Goal: Check status: Check status

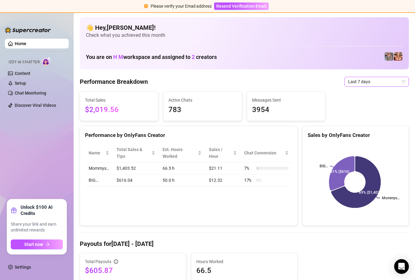
click at [402, 82] on icon "calendar" at bounding box center [404, 82] width 4 height 4
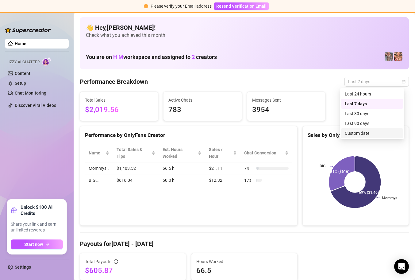
click at [371, 134] on div "Custom date" at bounding box center [372, 133] width 55 height 7
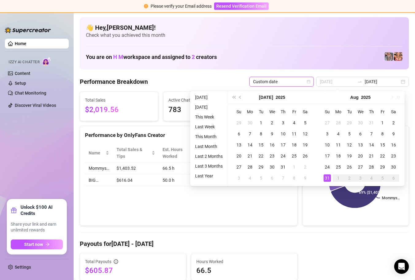
click at [325, 177] on div "31" at bounding box center [327, 177] width 7 height 7
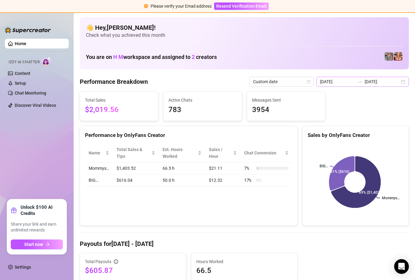
click at [346, 86] on div "[DATE] [DATE]" at bounding box center [362, 82] width 93 height 10
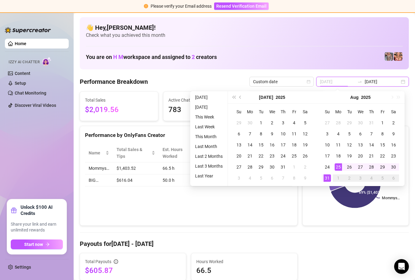
type input "[DATE]"
click at [328, 177] on div "31" at bounding box center [327, 177] width 7 height 7
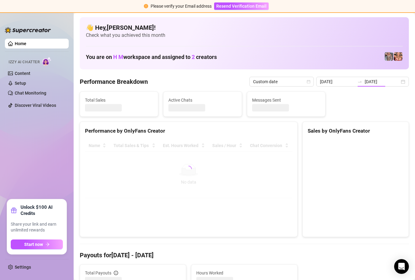
type input "[DATE]"
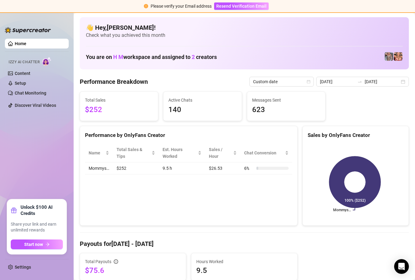
click at [3, 41] on aside "Home Izzy AI Chatter Content Setup Chat Monitoring Discover Viral Videos Unlock…" at bounding box center [37, 146] width 74 height 268
